Goal: Information Seeking & Learning: Learn about a topic

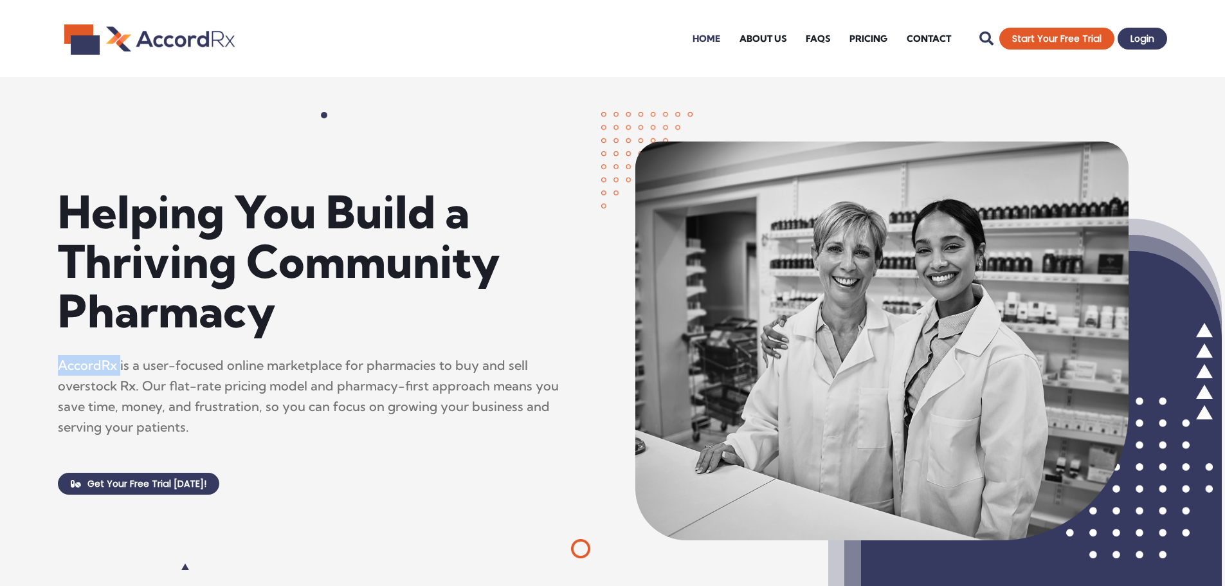
drag, startPoint x: 113, startPoint y: 365, endPoint x: 37, endPoint y: 362, distance: 76.6
click at [37, 362] on div "Helping You Build a Thriving Community Pharmacy AccordRx is a user-focused onli…" at bounding box center [324, 340] width 648 height 527
copy p "AccordRx"
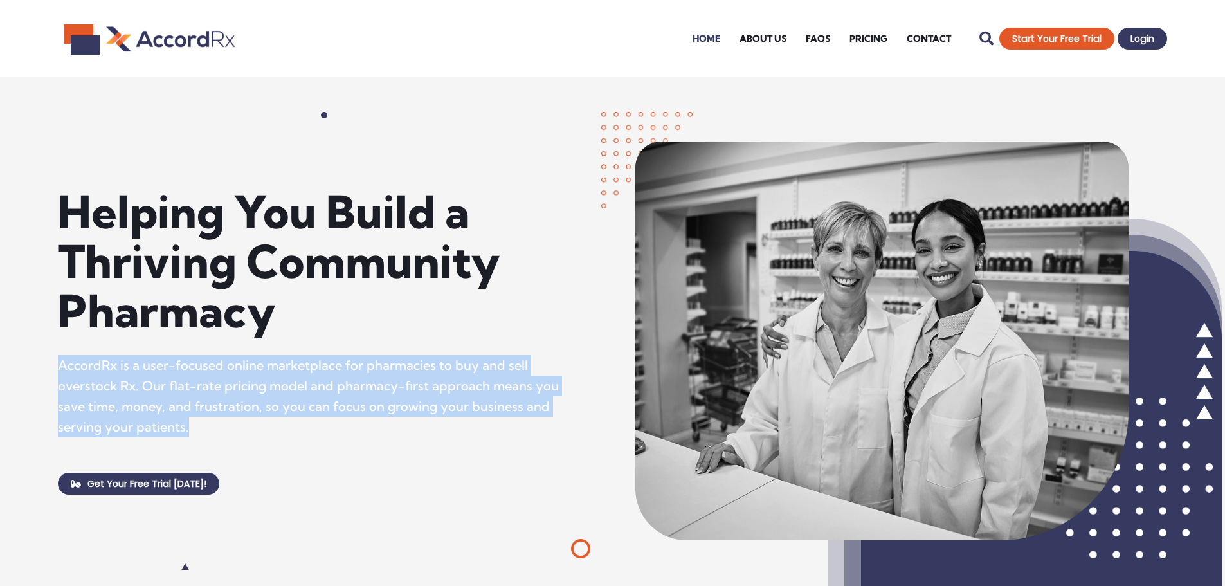
drag, startPoint x: 241, startPoint y: 419, endPoint x: 61, endPoint y: 364, distance: 188.2
click at [61, 364] on p "AccordRx is a user-focused online marketplace for pharmacies to buy and sell ov…" at bounding box center [314, 396] width 513 height 82
copy p "AccordRx is a user-focused online marketplace for pharmacies to buy and sell ov…"
click at [757, 41] on link "About Us" at bounding box center [763, 33] width 66 height 51
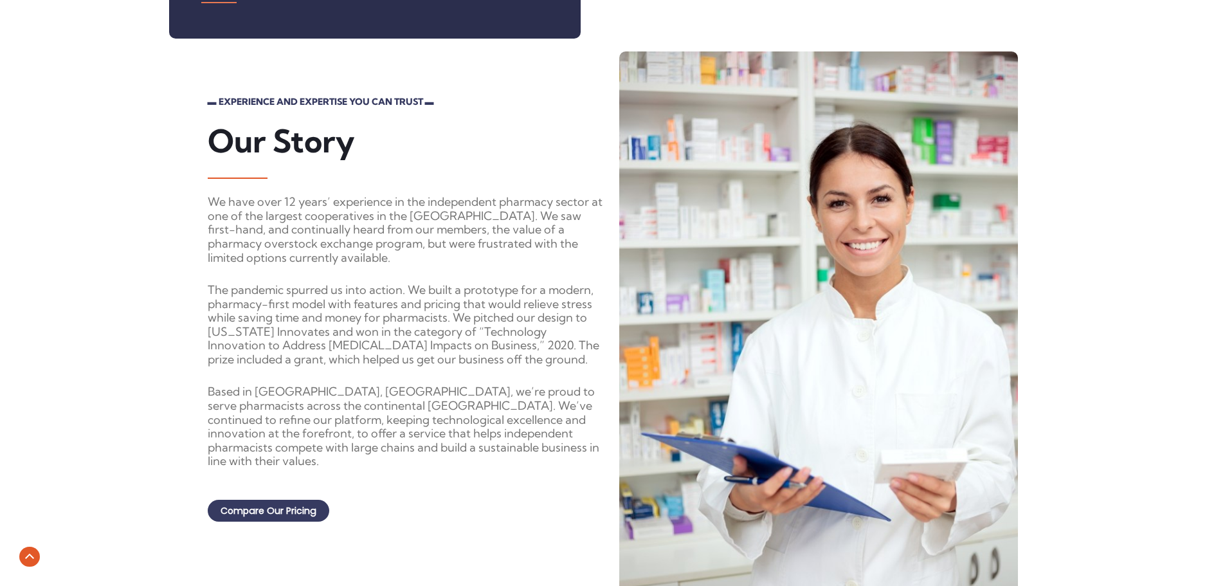
scroll to position [450, 0]
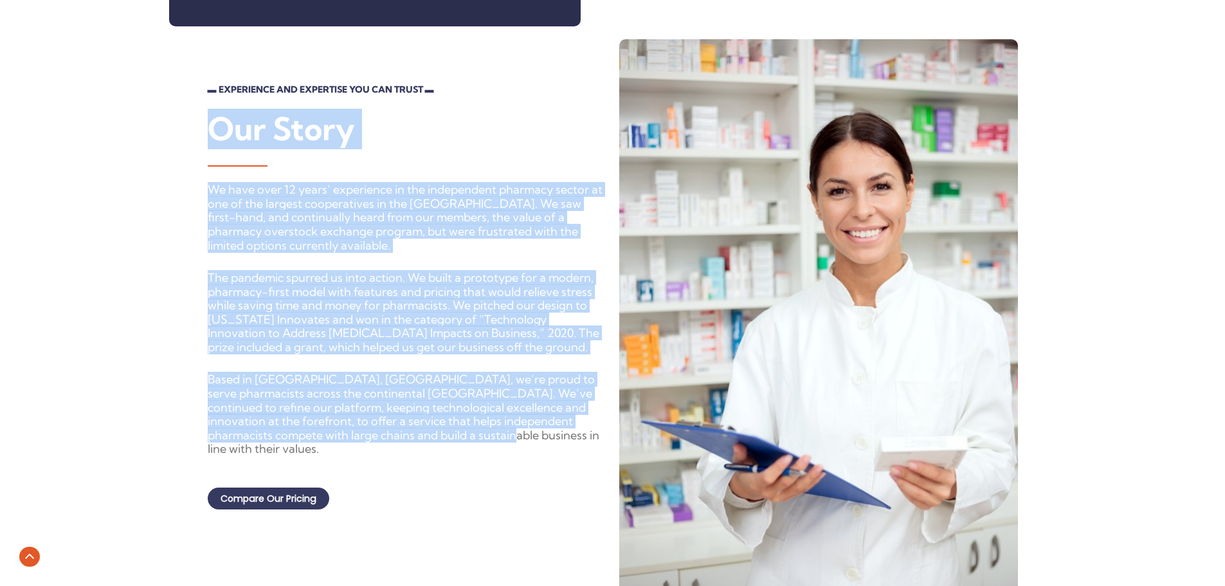
drag, startPoint x: 447, startPoint y: 438, endPoint x: 200, endPoint y: 141, distance: 386.4
click at [200, 141] on div "▬ EXPERIENCE AND EXPERTISE YOU CAN TRUST ▬ Our Story We have over 12 years’ exp…" at bounding box center [612, 338] width 1225 height 624
copy div "Our Story We have over 12 years’ experience in the independent pharmacy sector …"
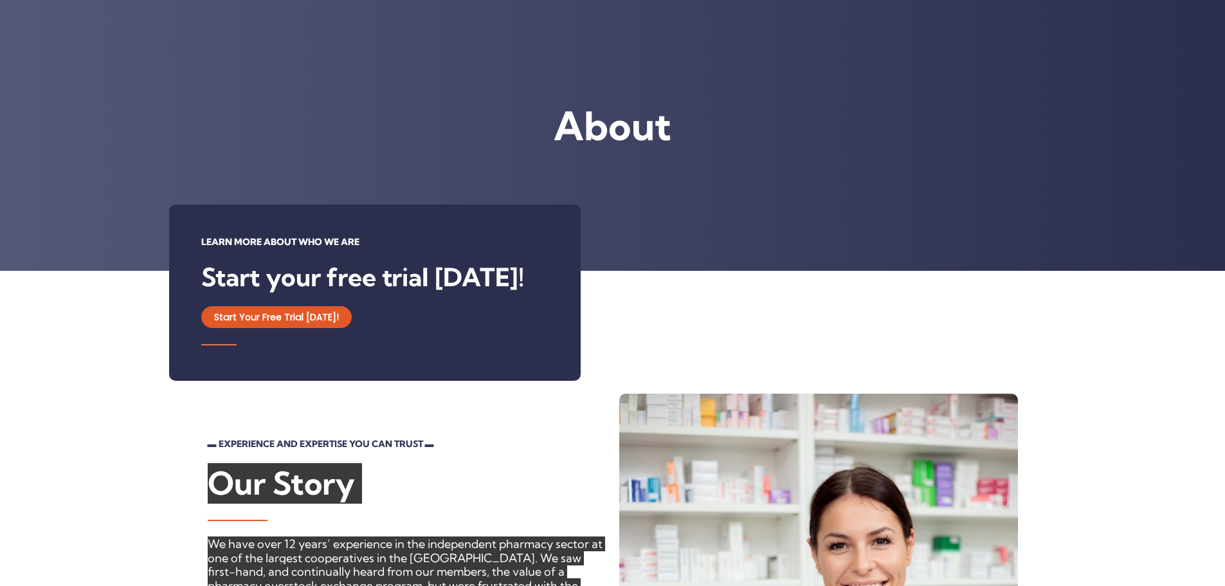
scroll to position [0, 0]
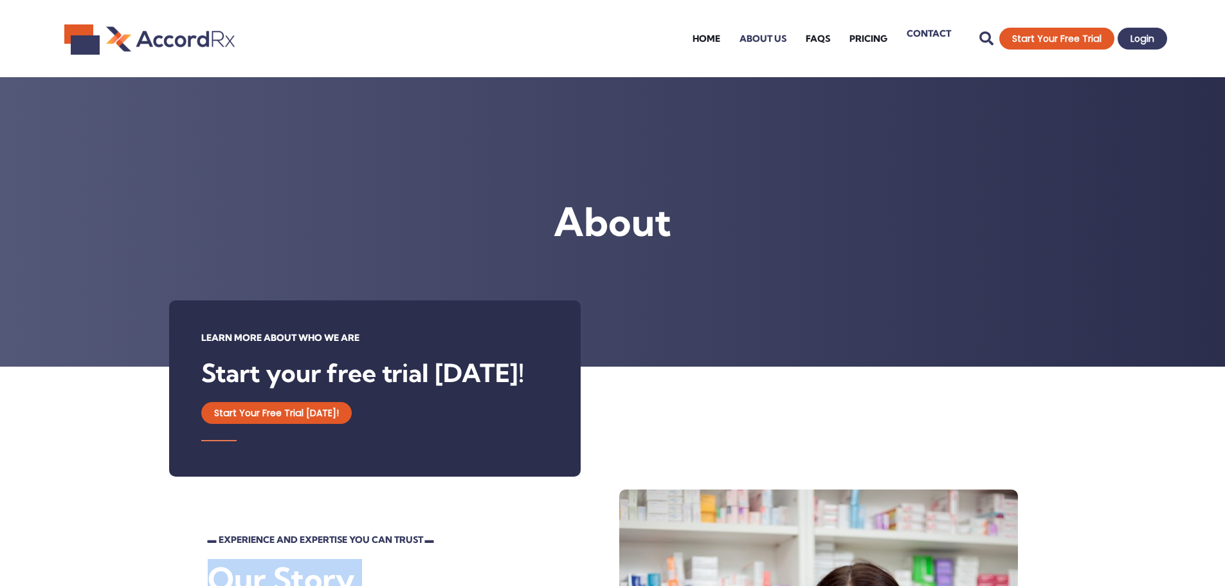
click at [924, 38] on link "Contact" at bounding box center [929, 33] width 64 height 51
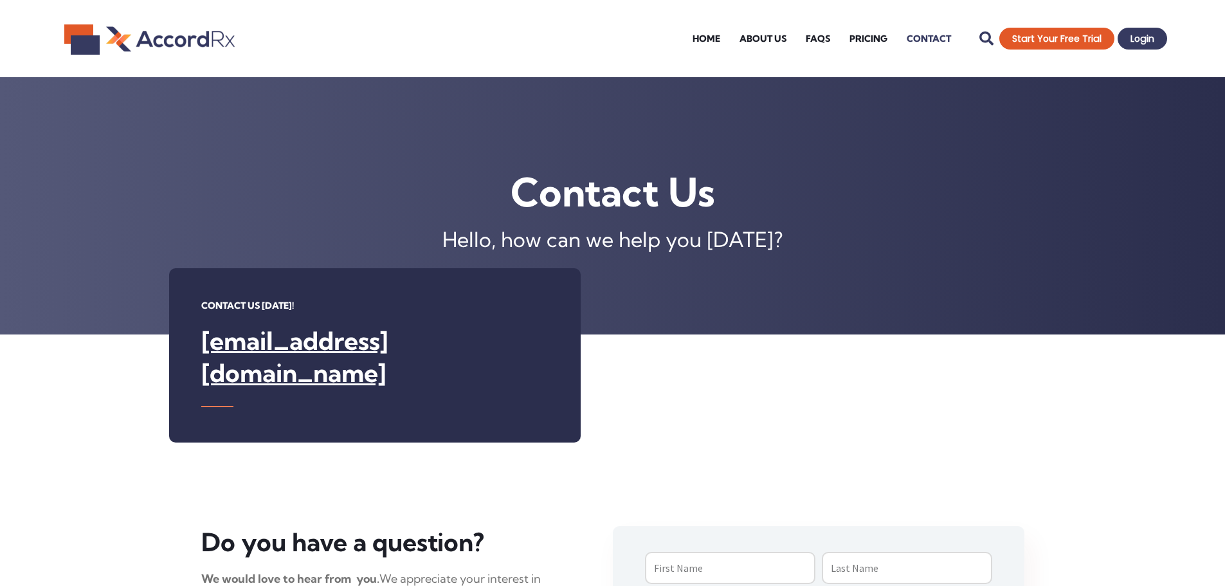
click at [179, 38] on img at bounding box center [170, 38] width 129 height 29
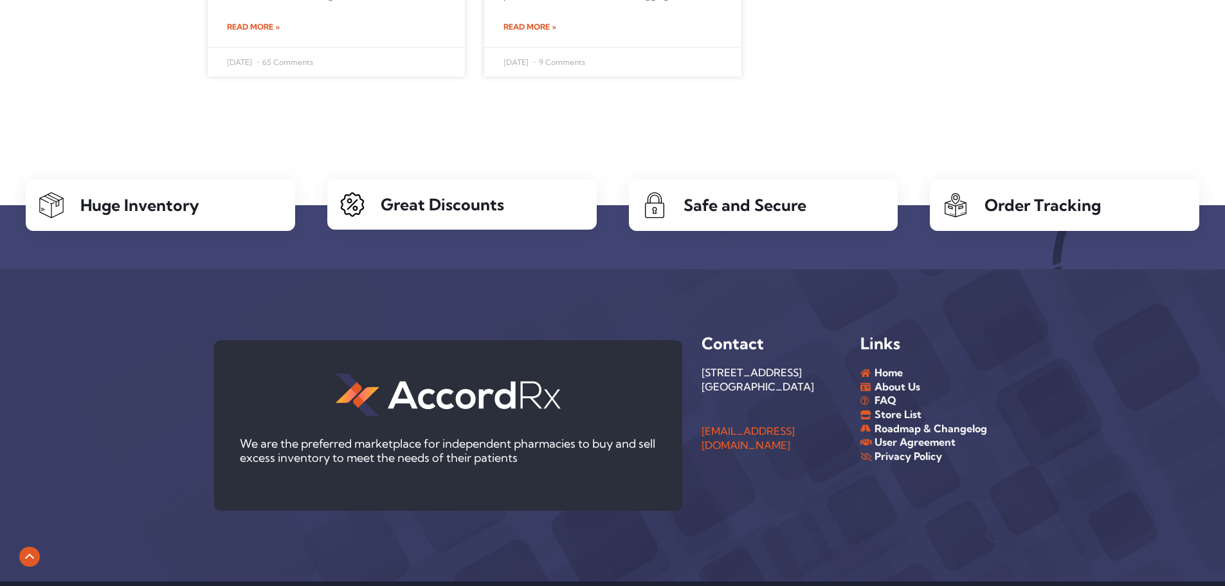
scroll to position [4457, 0]
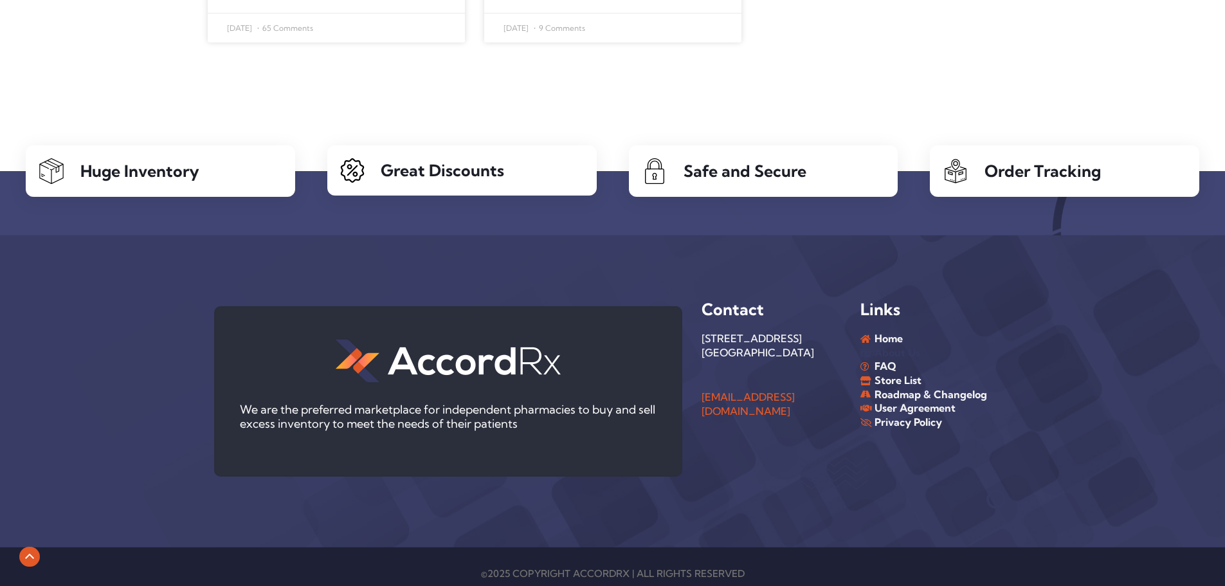
click at [897, 346] on span "About Us" at bounding box center [896, 353] width 49 height 14
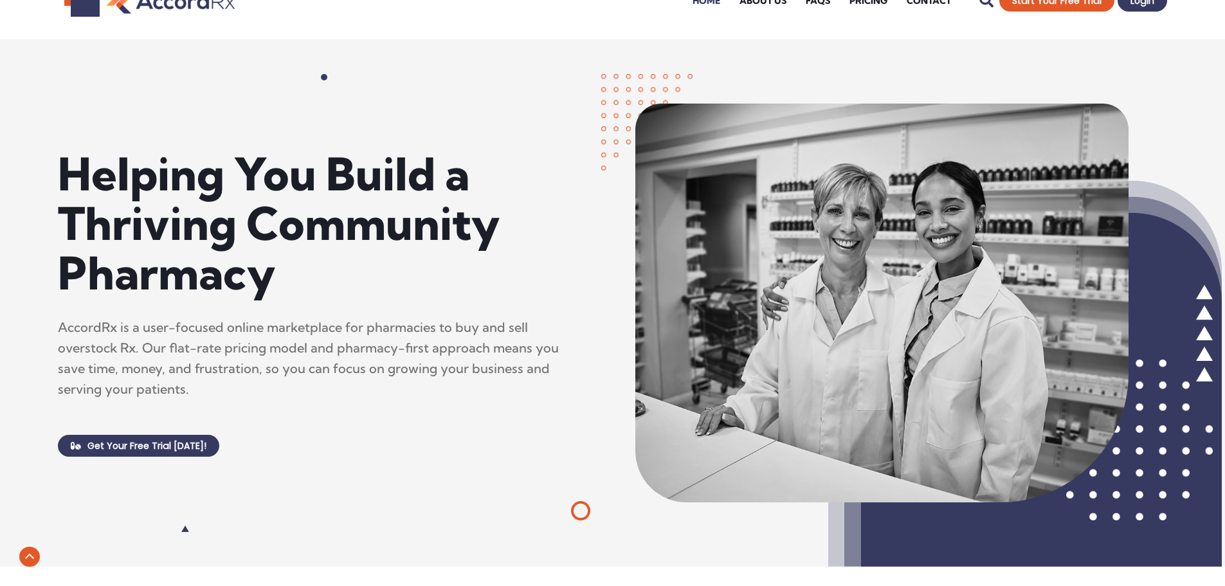
scroll to position [19, 0]
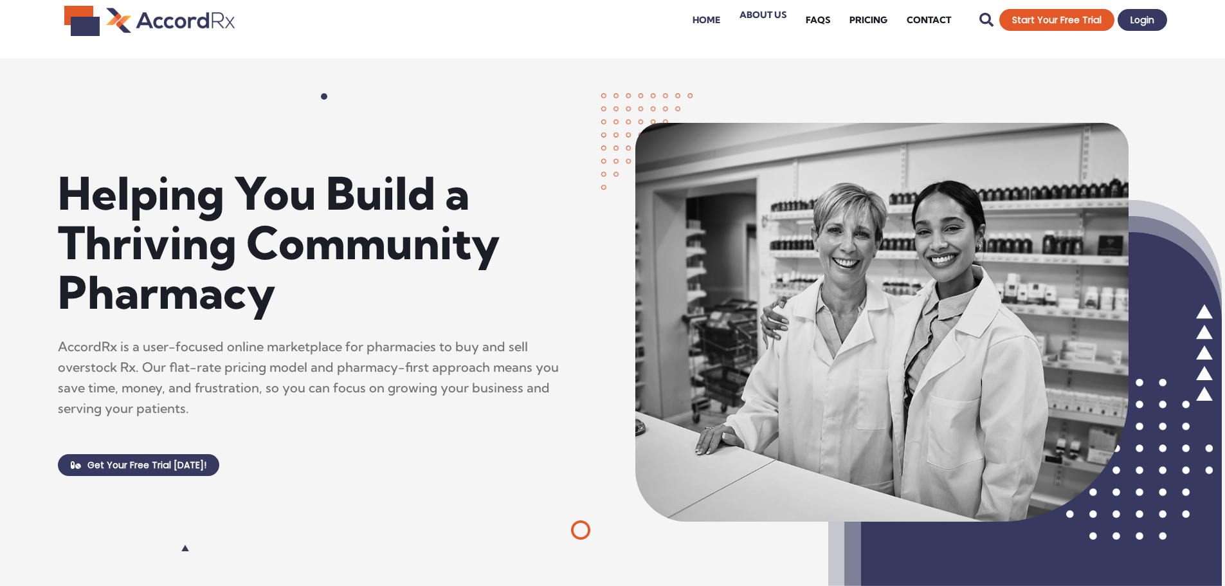
click at [770, 14] on link "About Us" at bounding box center [763, 14] width 66 height 51
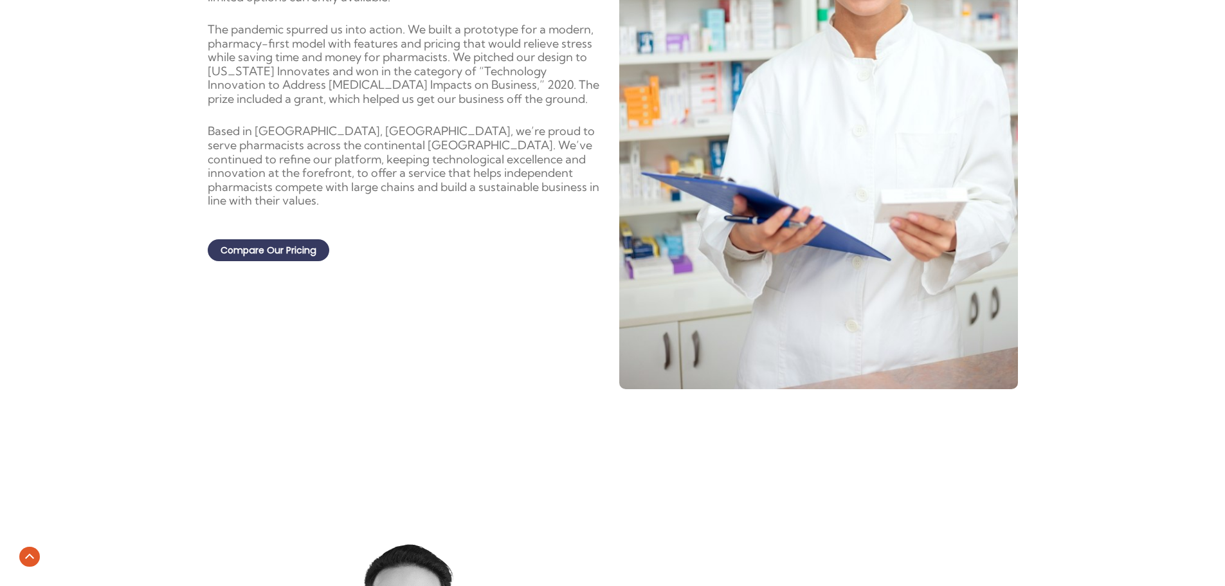
scroll to position [708, 0]
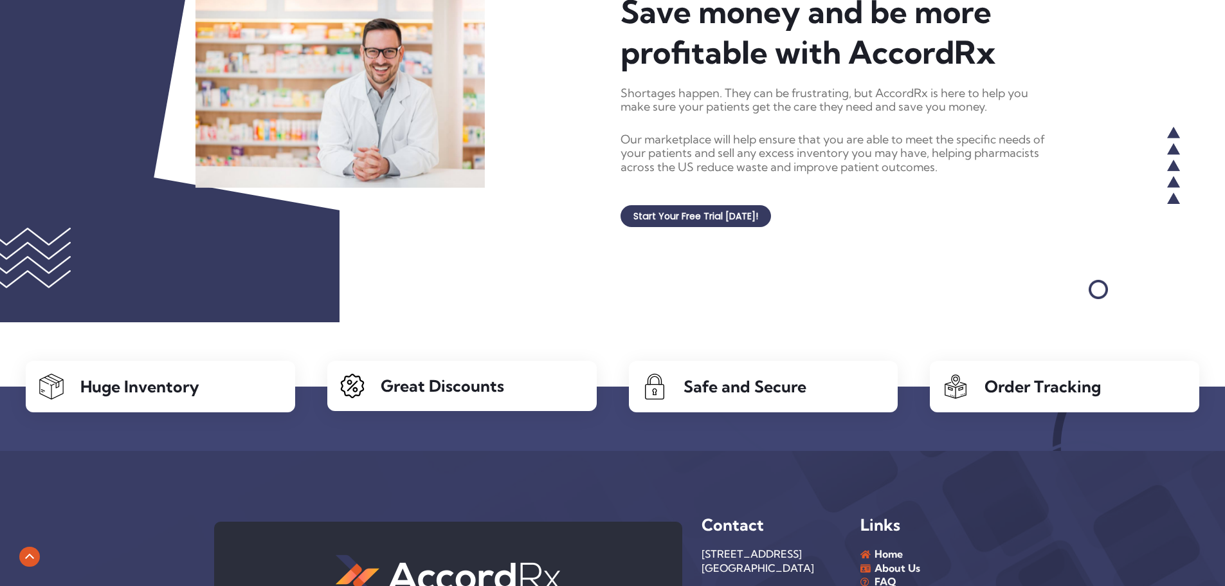
scroll to position [2543, 0]
